Goal: Use online tool/utility

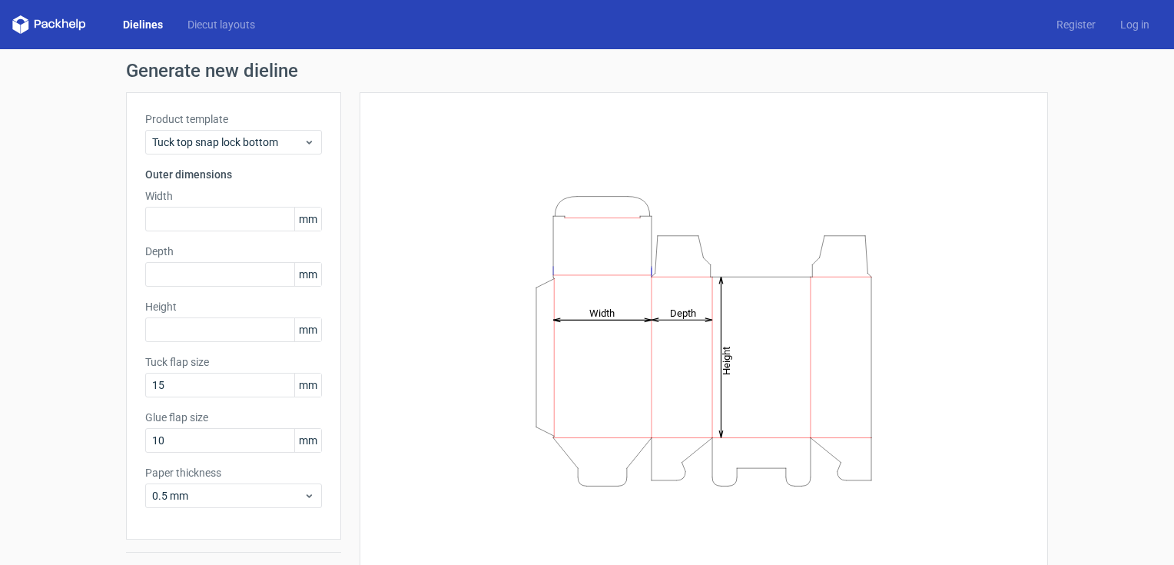
scroll to position [37, 0]
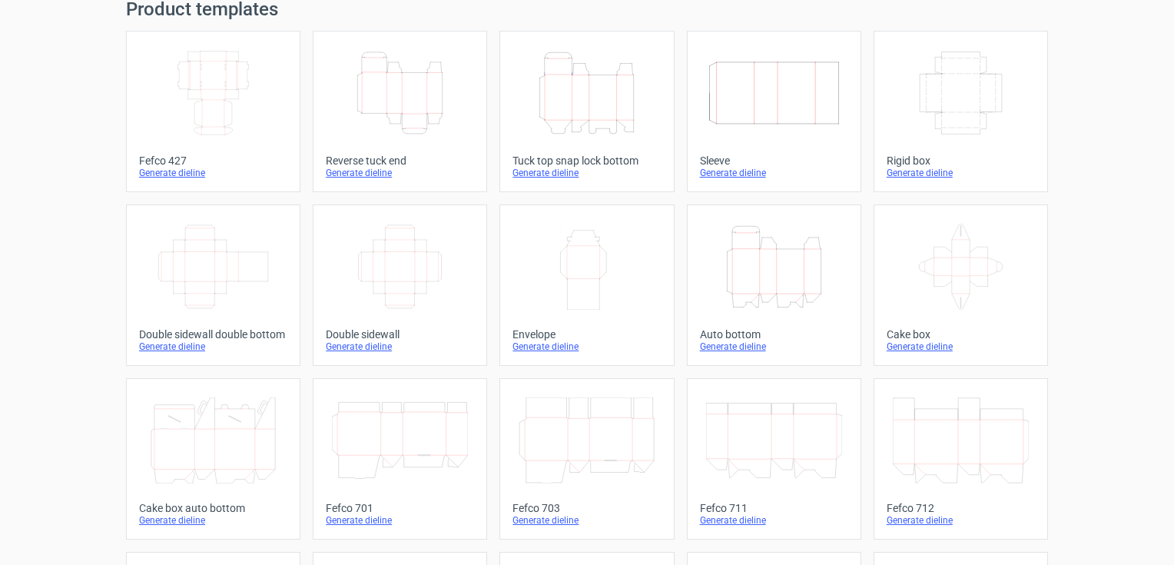
scroll to position [365, 0]
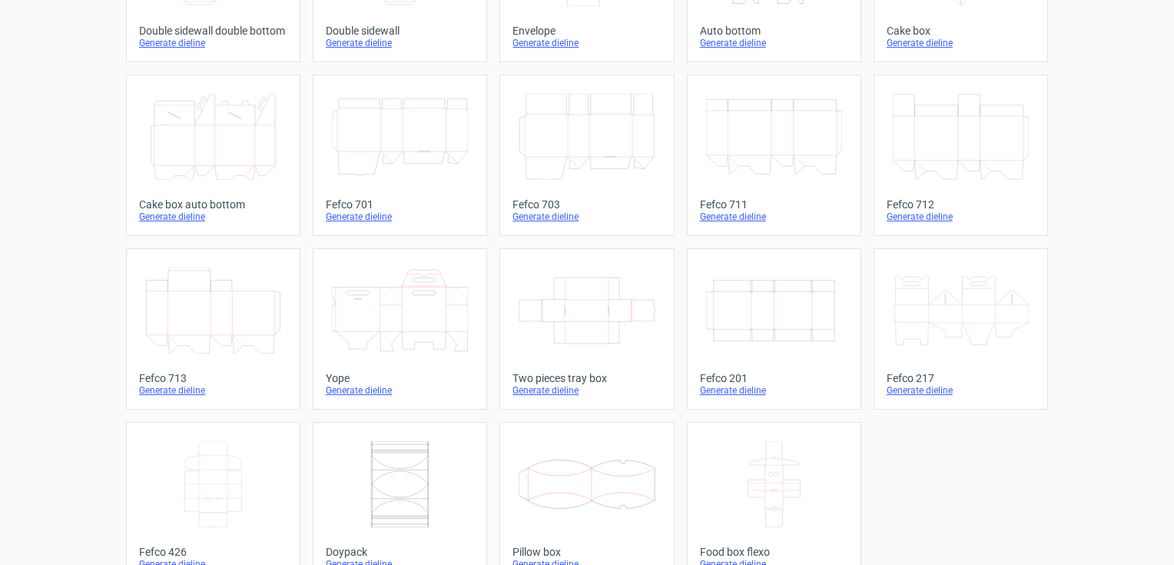
click at [787, 329] on icon "Width Depth Height" at bounding box center [774, 310] width 136 height 86
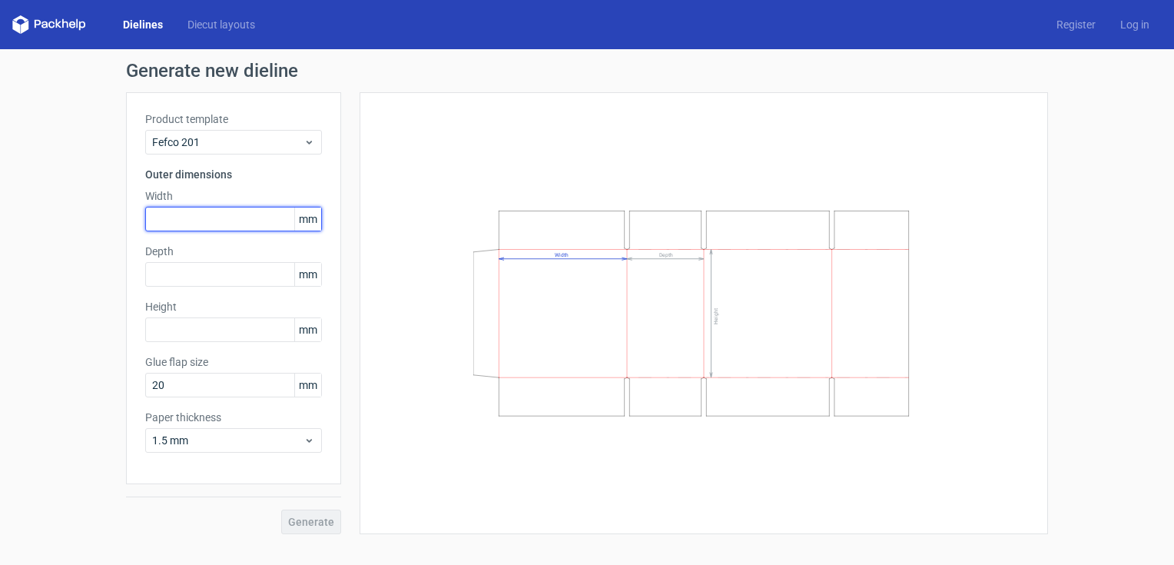
click at [158, 221] on input "text" at bounding box center [233, 219] width 177 height 25
type input "445"
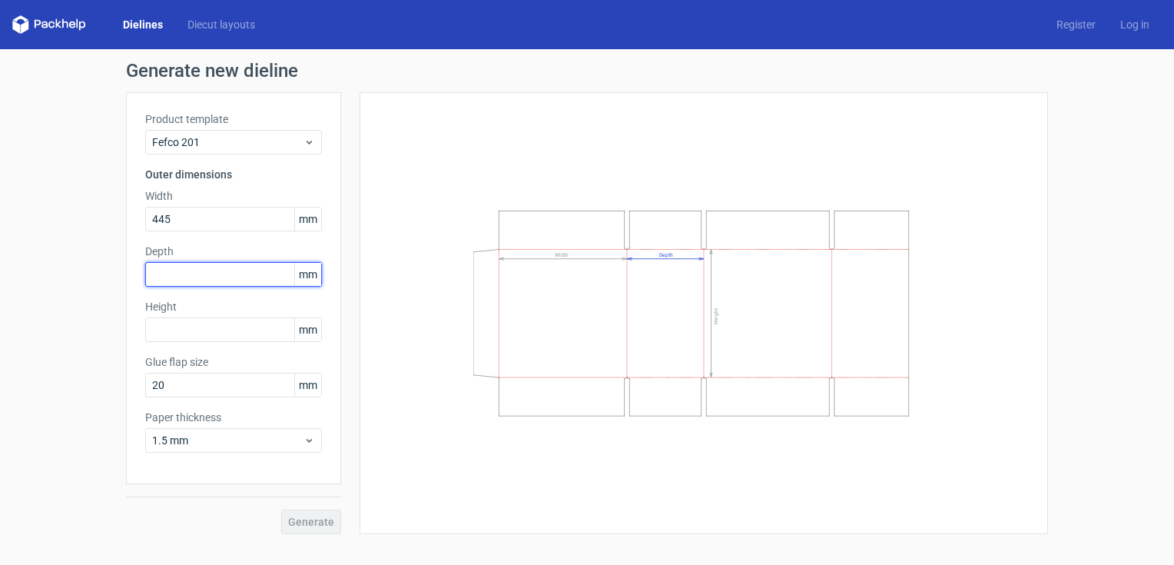
click at [166, 273] on input "text" at bounding box center [233, 274] width 177 height 25
type input "220"
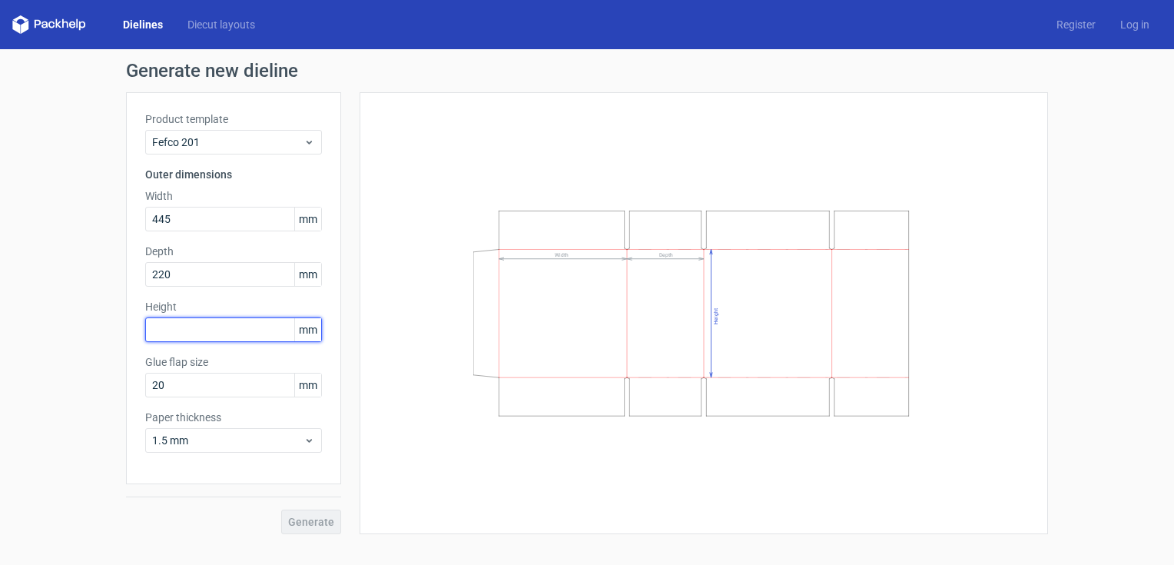
click at [164, 334] on input "text" at bounding box center [233, 329] width 177 height 25
type input "220"
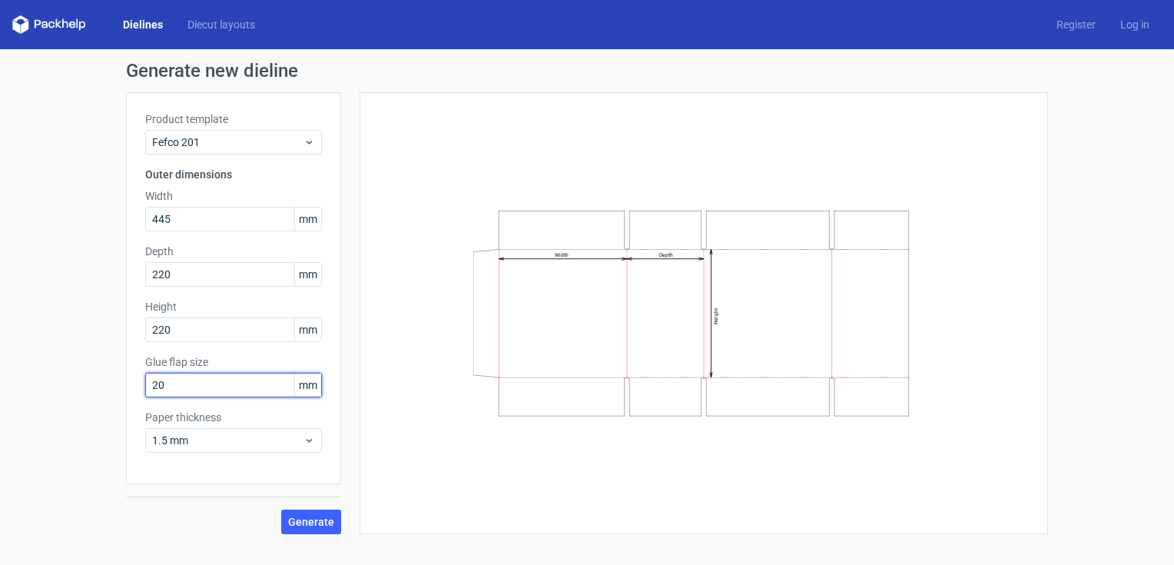
drag, startPoint x: 161, startPoint y: 383, endPoint x: 127, endPoint y: 379, distance: 34.1
click at [127, 376] on div "Product template Fefco 201 Outer dimensions Width 445 mm Depth 220 mm Height 22…" at bounding box center [233, 288] width 215 height 392
type input "30"
click at [312, 524] on span "Generate" at bounding box center [311, 521] width 46 height 11
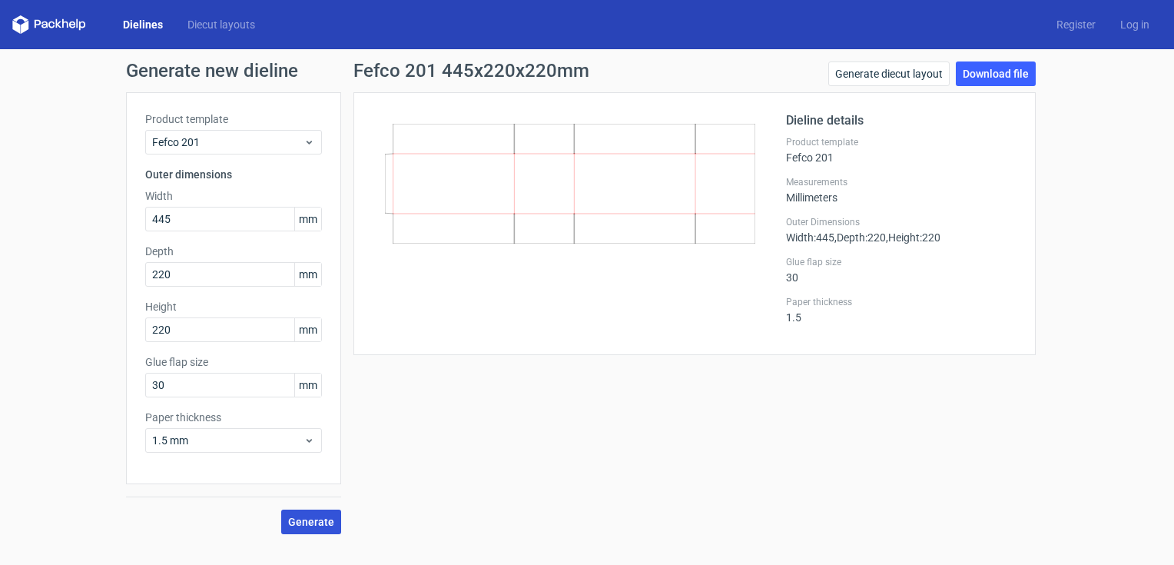
click at [320, 518] on span "Generate" at bounding box center [311, 521] width 46 height 11
